Goal: Subscribe to service/newsletter

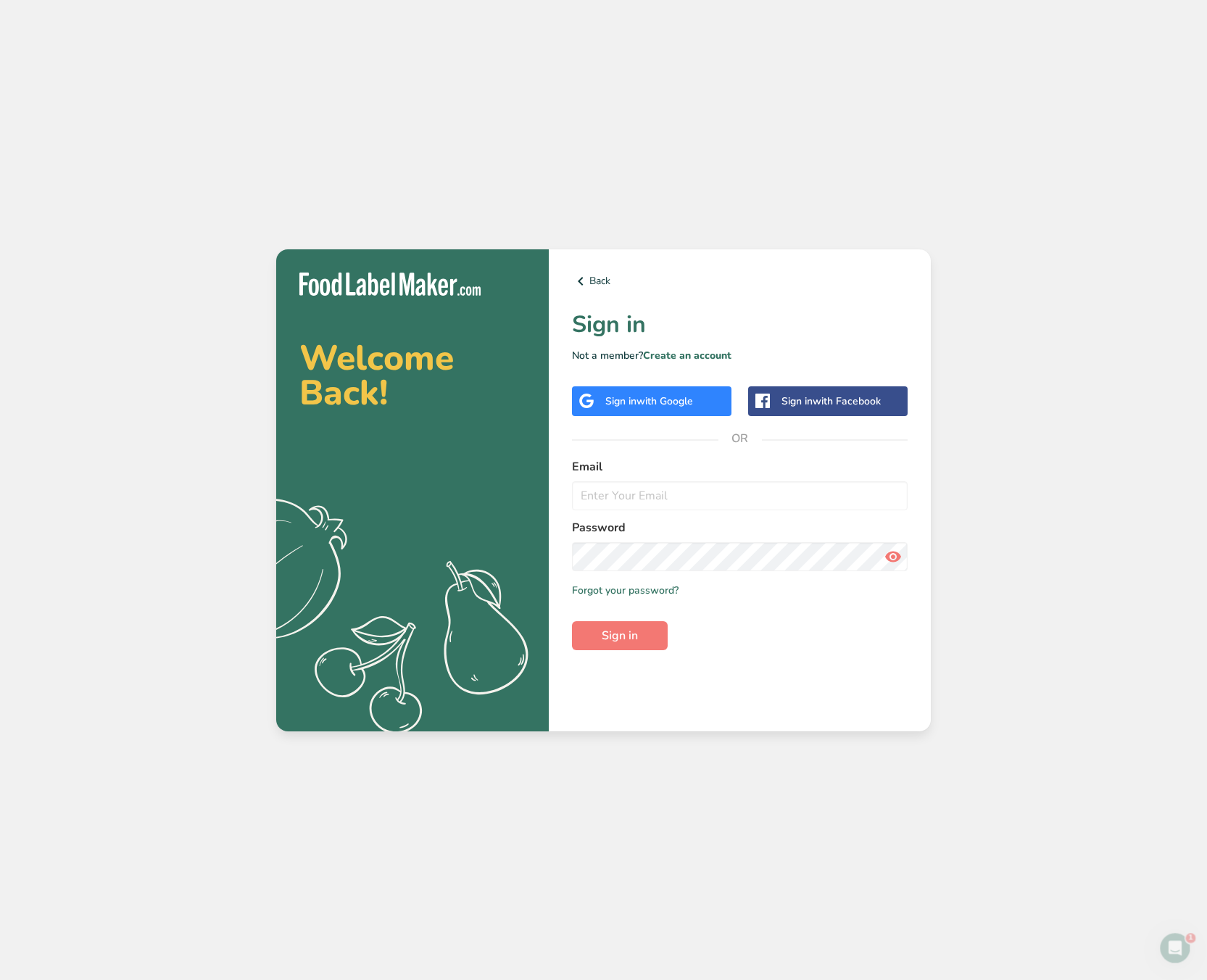
click at [674, 398] on span "with Google" at bounding box center [665, 401] width 57 height 14
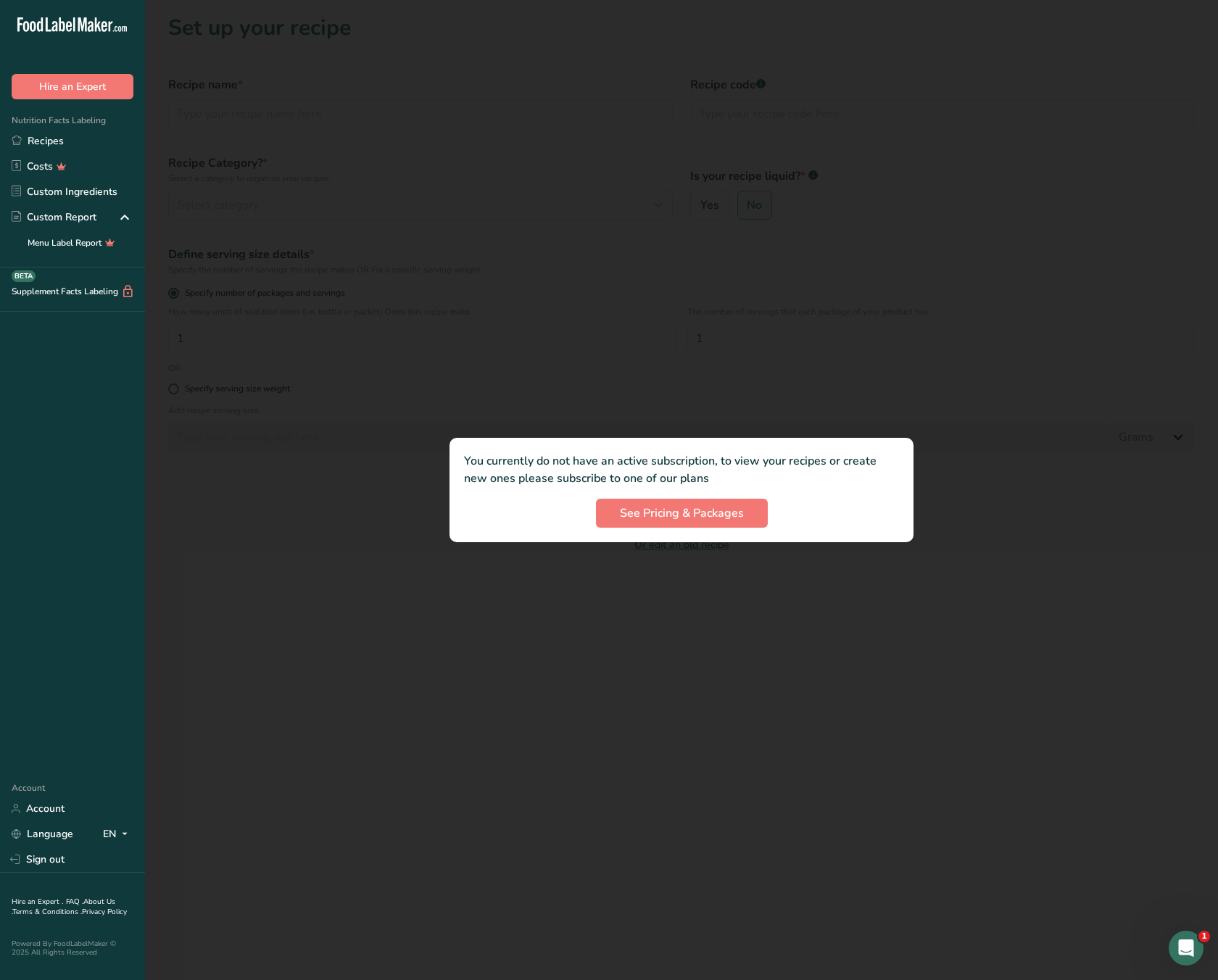
click at [522, 587] on div at bounding box center [681, 490] width 1073 height 980
click at [46, 138] on link "Recipes" at bounding box center [72, 140] width 145 height 25
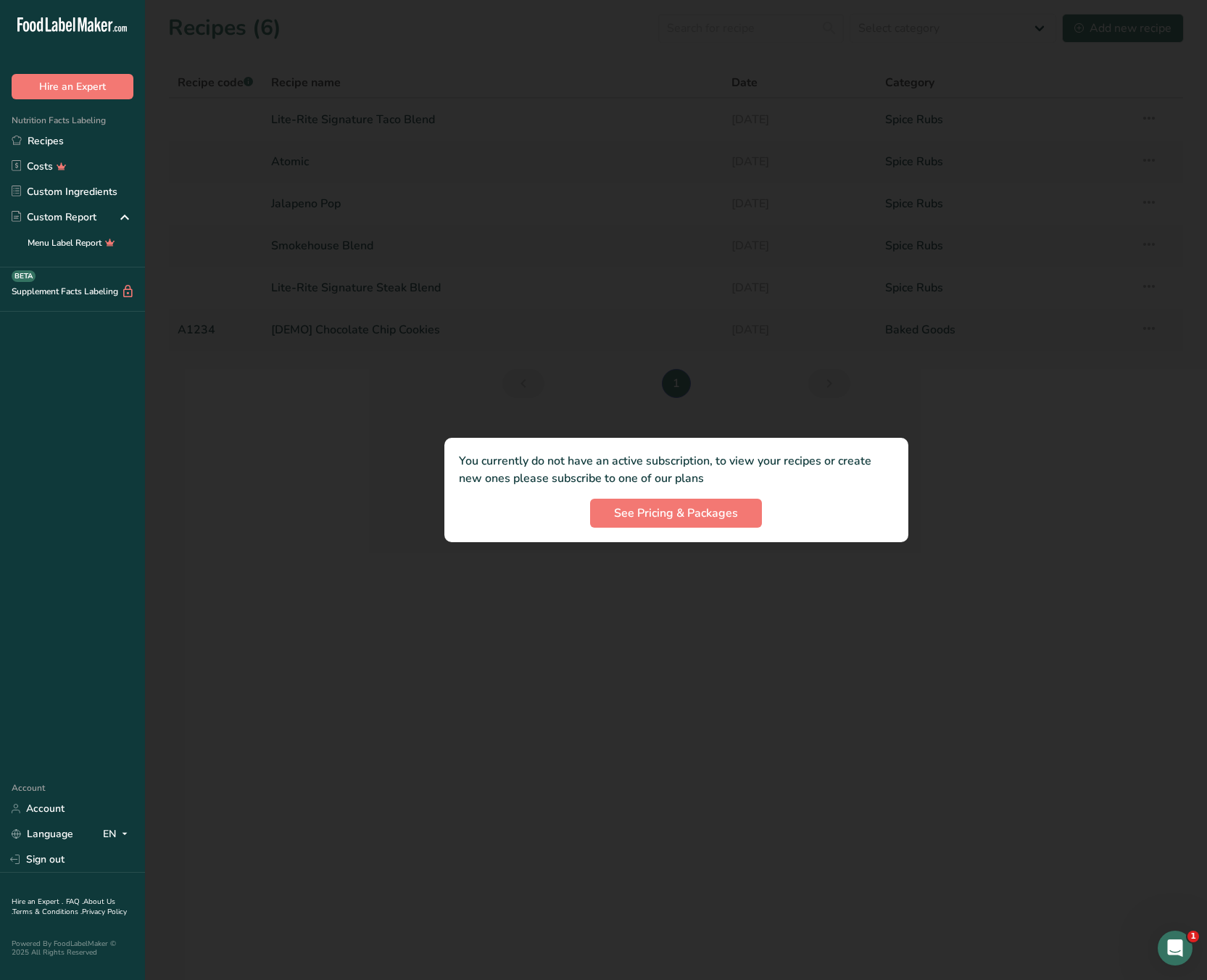
click at [358, 115] on div at bounding box center [675, 490] width 1062 height 980
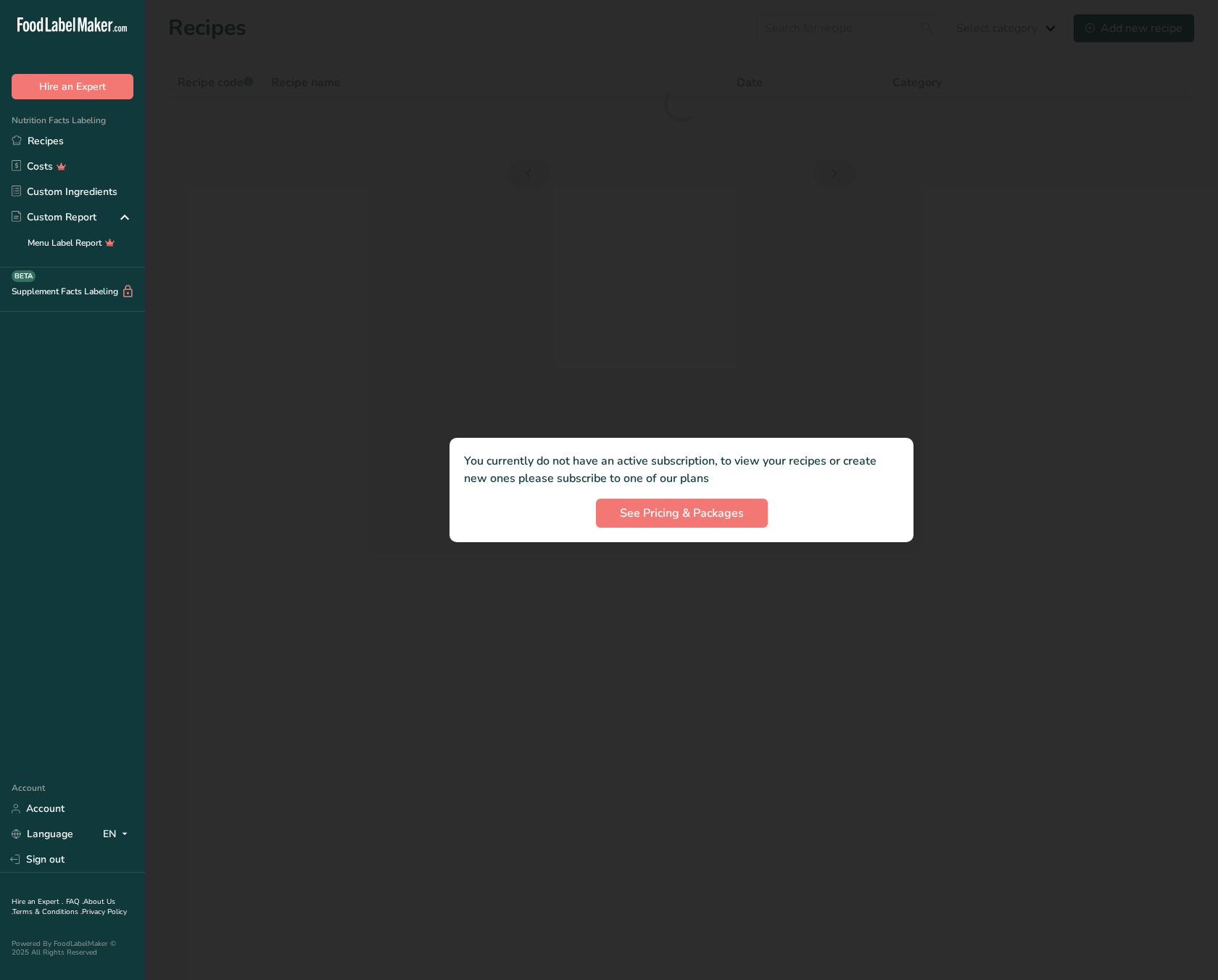
click at [332, 119] on div at bounding box center [681, 490] width 1073 height 980
click at [323, 121] on div at bounding box center [681, 490] width 1073 height 980
drag, startPoint x: 323, startPoint y: 121, endPoint x: 332, endPoint y: 121, distance: 9.0
click at [325, 121] on div at bounding box center [681, 490] width 1073 height 980
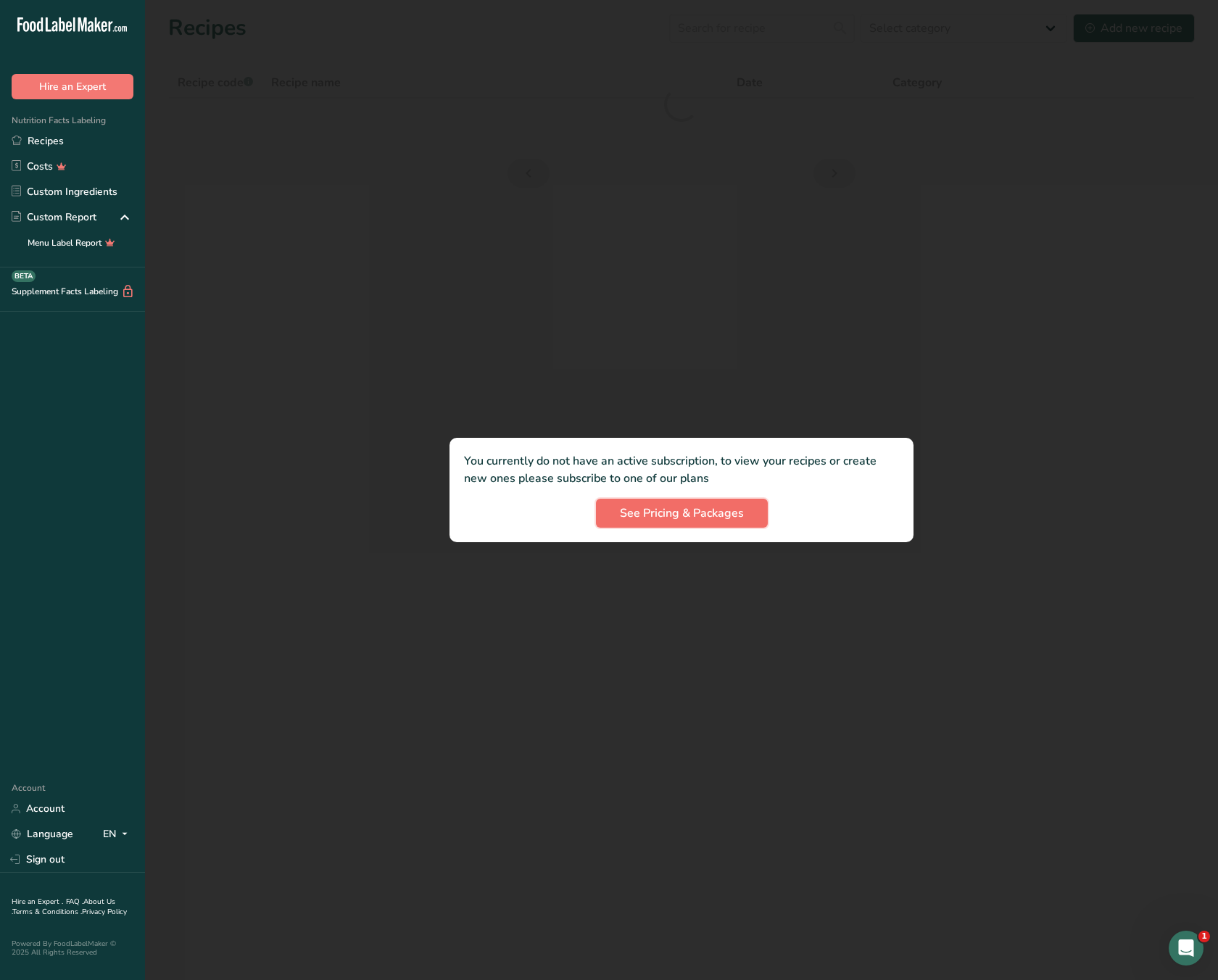
click at [675, 519] on span "See Pricing & Packages" at bounding box center [682, 513] width 124 height 17
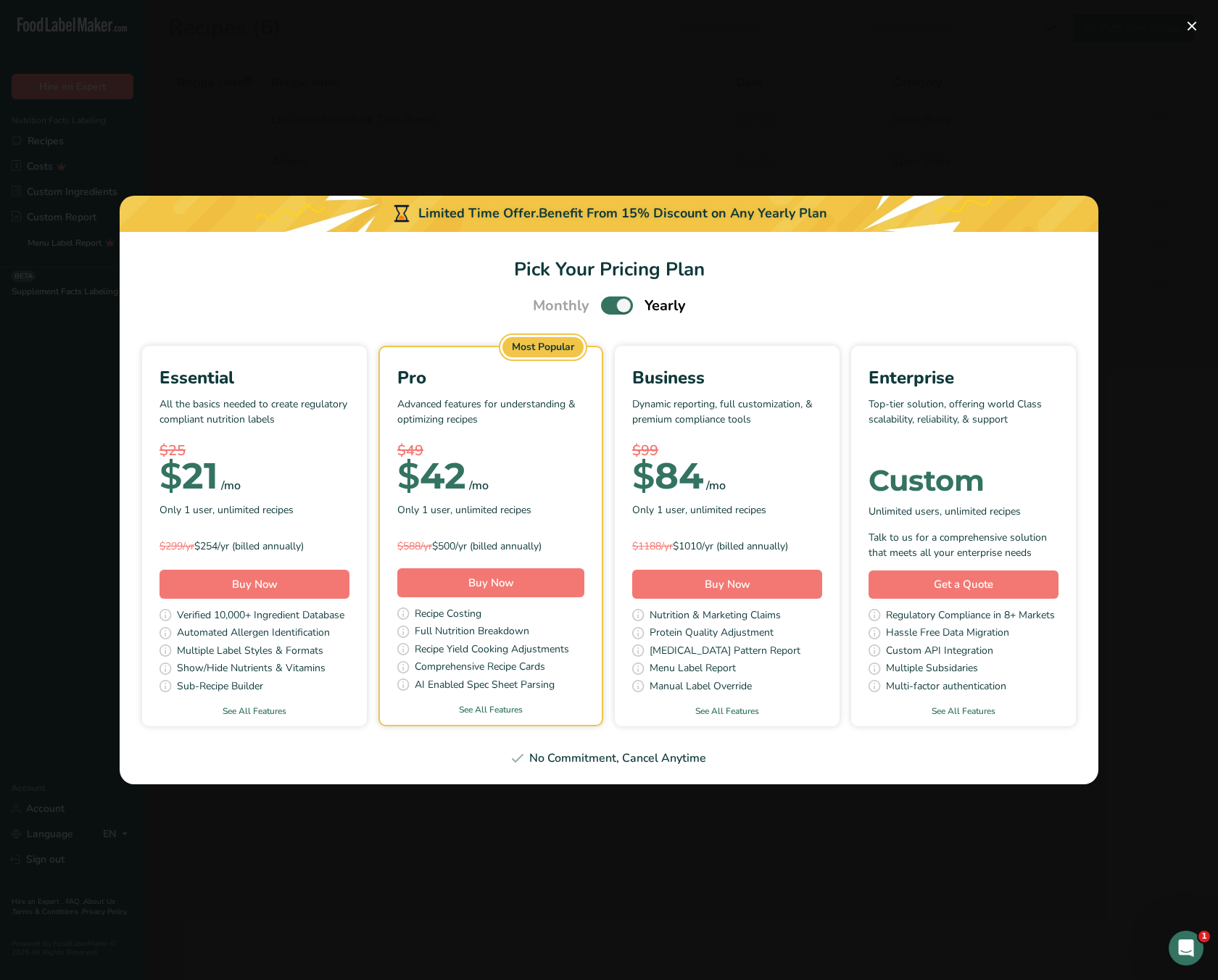
click at [620, 292] on section "Pick Your Pricing Plan Monthly Yearly Essential All the basics needed to create…" at bounding box center [609, 508] width 979 height 553
click at [622, 305] on span "Pick Your Pricing Plan Modal" at bounding box center [616, 305] width 32 height 18
click at [610, 305] on input "Pick Your Pricing Plan Modal" at bounding box center [605, 305] width 9 height 9
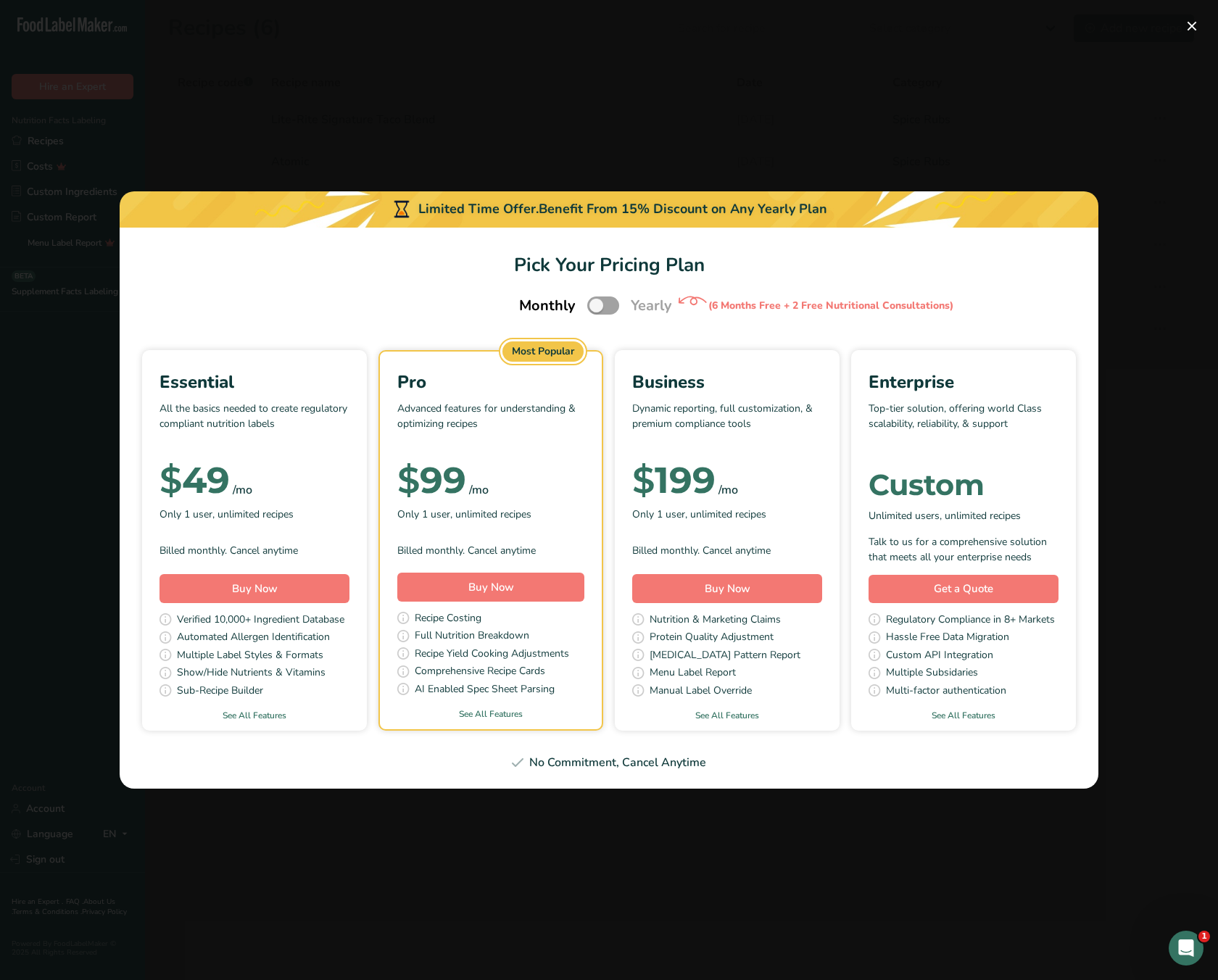
click at [535, 214] on div "Limited Time Offer. Benefit From 15% Discount on Any Yearly Plan" at bounding box center [609, 209] width 979 height 36
click at [254, 425] on p "All the basics needed to create regulatory compliant nutrition labels" at bounding box center [254, 422] width 190 height 44
click at [194, 398] on div "Essential All the basics needed to create regulatory compliant nutrition labels…" at bounding box center [254, 465] width 190 height 194
click at [596, 307] on span "Pick Your Pricing Plan Modal" at bounding box center [603, 305] width 32 height 18
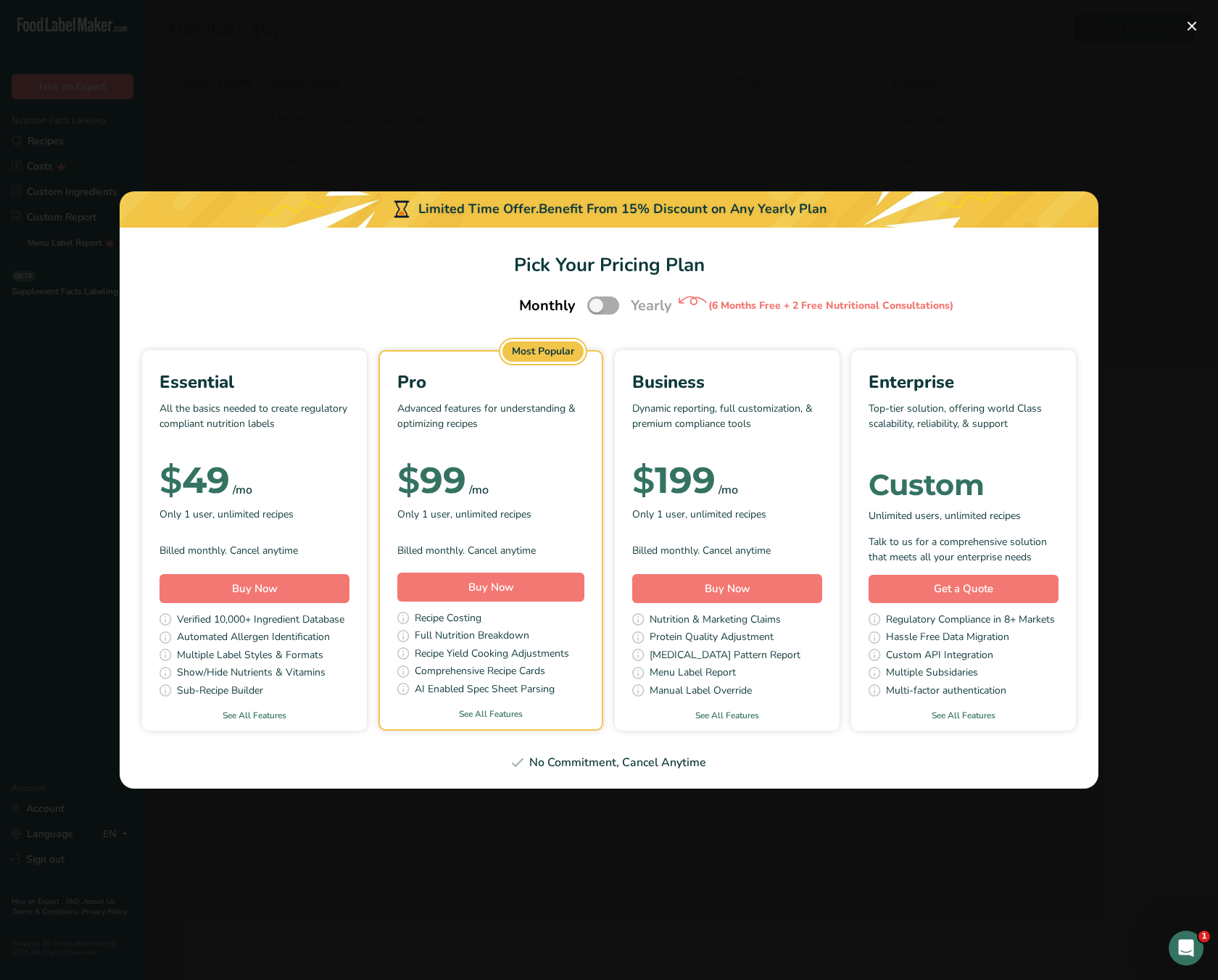
click at [596, 307] on input "Pick Your Pricing Plan Modal" at bounding box center [591, 305] width 9 height 9
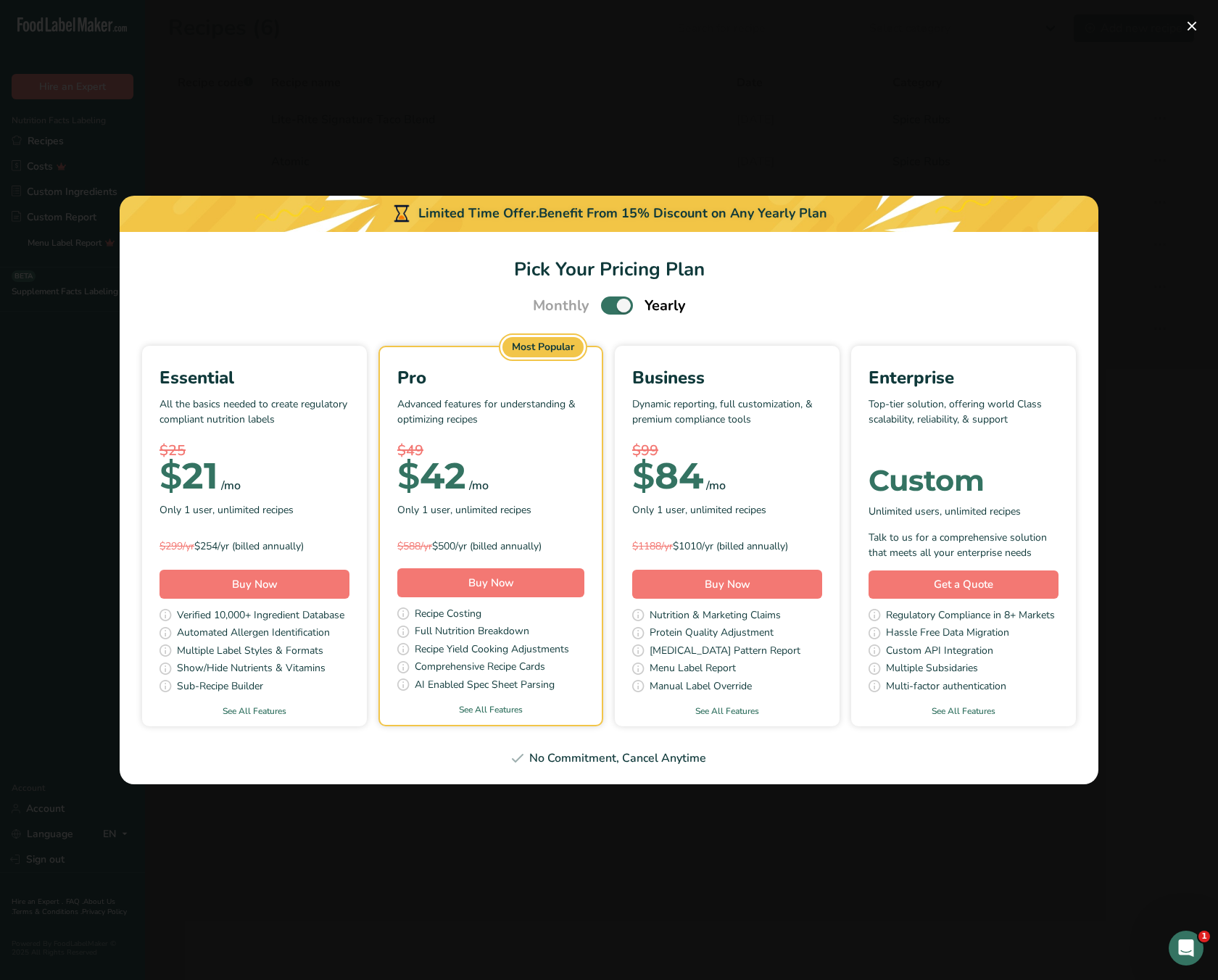
click at [213, 453] on div "$25" at bounding box center [254, 450] width 190 height 22
click at [181, 472] on span "$" at bounding box center [170, 475] width 22 height 44
click at [613, 310] on span "Pick Your Pricing Plan Modal" at bounding box center [616, 305] width 32 height 18
click at [610, 310] on input "Pick Your Pricing Plan Modal" at bounding box center [605, 305] width 9 height 9
checkbox input "false"
